Goal: Ask a question

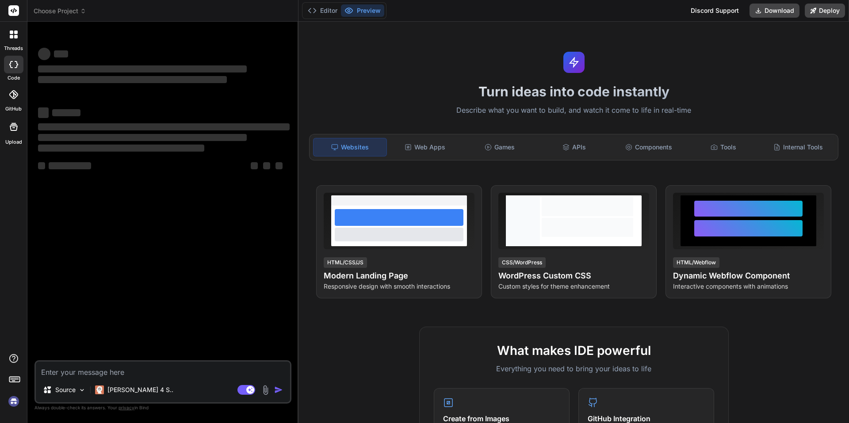
click at [167, 370] on textarea at bounding box center [163, 369] width 254 height 16
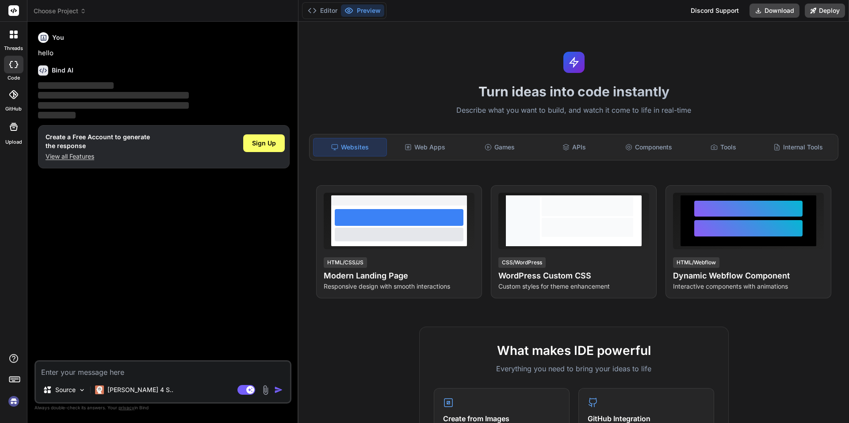
type textarea "x"
click at [107, 370] on textarea at bounding box center [163, 369] width 254 height 16
paste textarea "The print statement In this course you'll learn a programming language called P…"
type textarea "The print statement In this course you'll learn a programming language called P…"
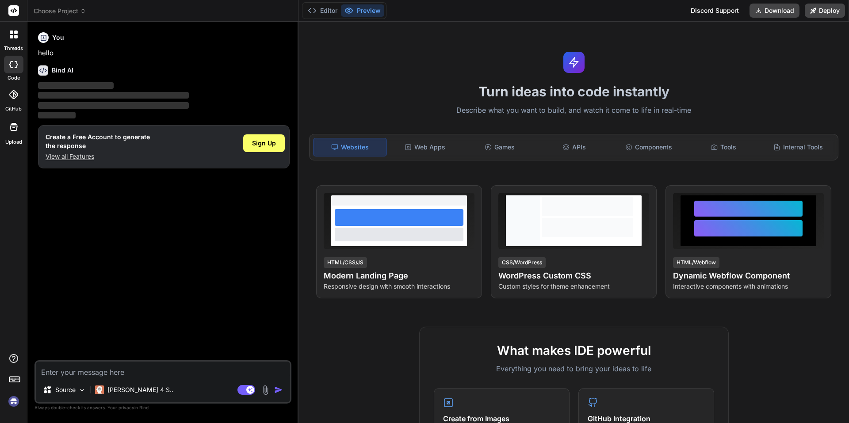
type textarea "x"
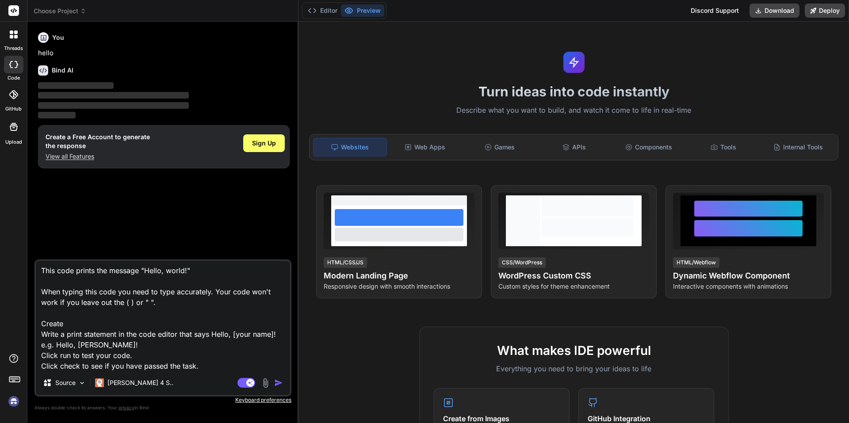
type textarea "The print statement In this course you'll learn a programming language called P…"
click at [274, 381] on div "Agent Mode. When this toggle is activated, AI automatically makes decisions, re…" at bounding box center [261, 382] width 51 height 11
click at [278, 385] on img "button" at bounding box center [278, 382] width 9 height 9
